Goal: Information Seeking & Learning: Learn about a topic

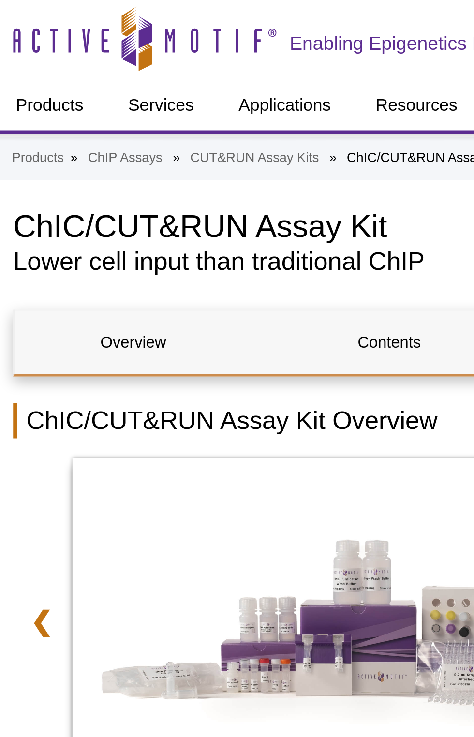
click at [124, 161] on h2 "ChIC/CUT&RUN Assay Kit Overview" at bounding box center [237, 154] width 464 height 13
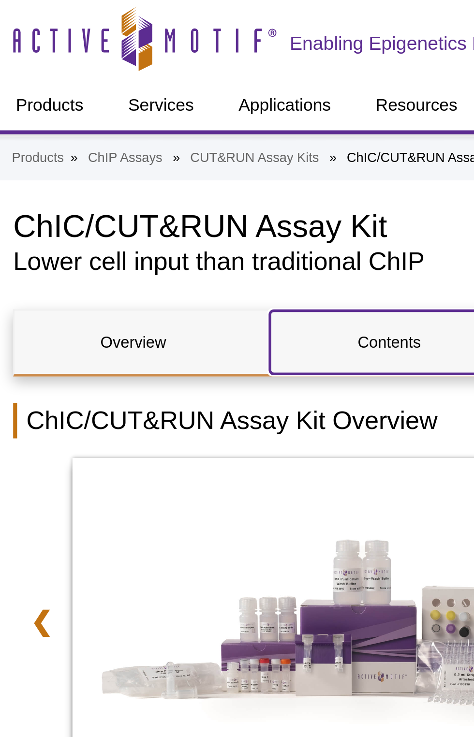
click at [106, 115] on link "Contents" at bounding box center [142, 125] width 87 height 23
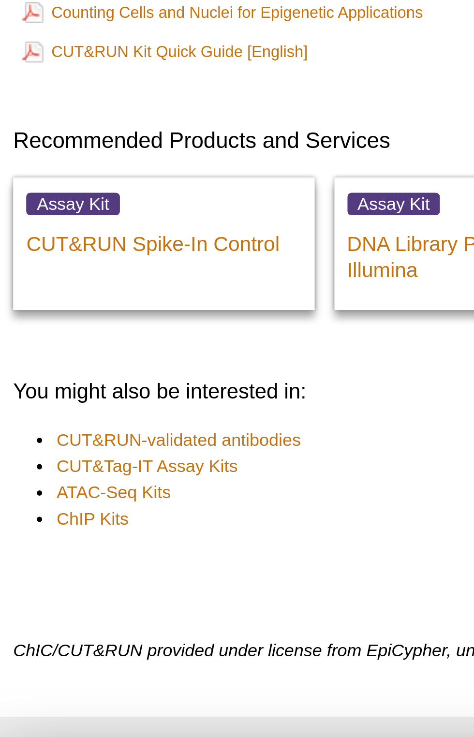
scroll to position [2713, 0]
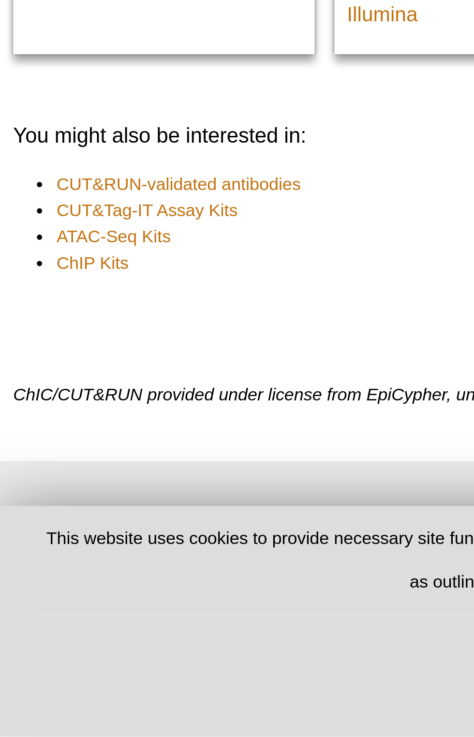
scroll to position [2808, 0]
